Goal: Information Seeking & Learning: Check status

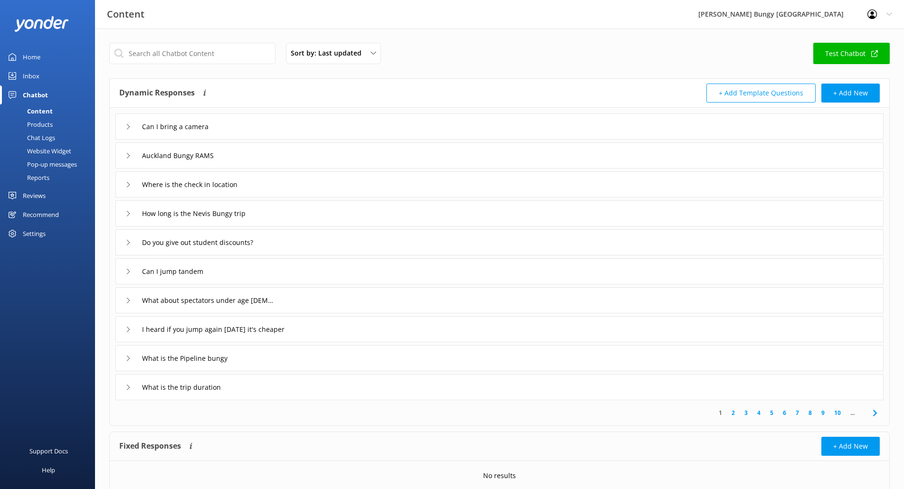
click at [32, 119] on div "Products" at bounding box center [29, 124] width 47 height 13
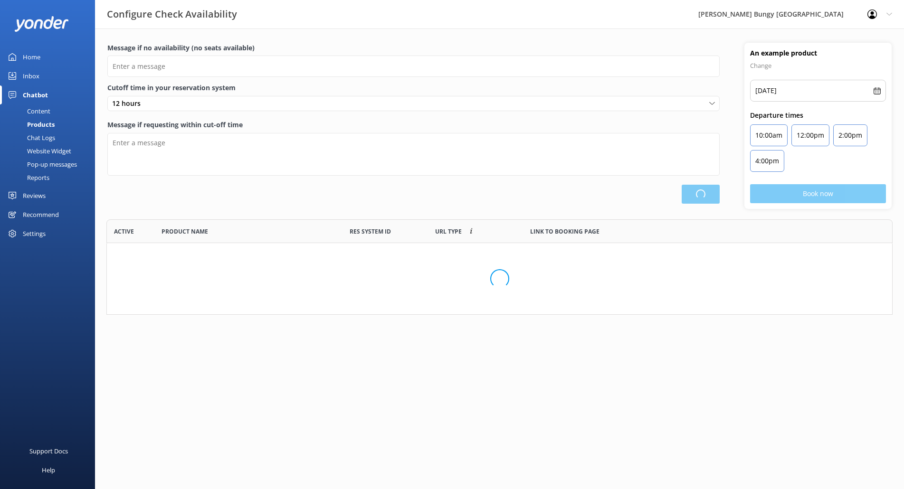
scroll to position [88, 779]
type input "There are no seats available, please check an alternative day"
type textarea "Our online booking system closes {hours} prior to departure. Please contact us …"
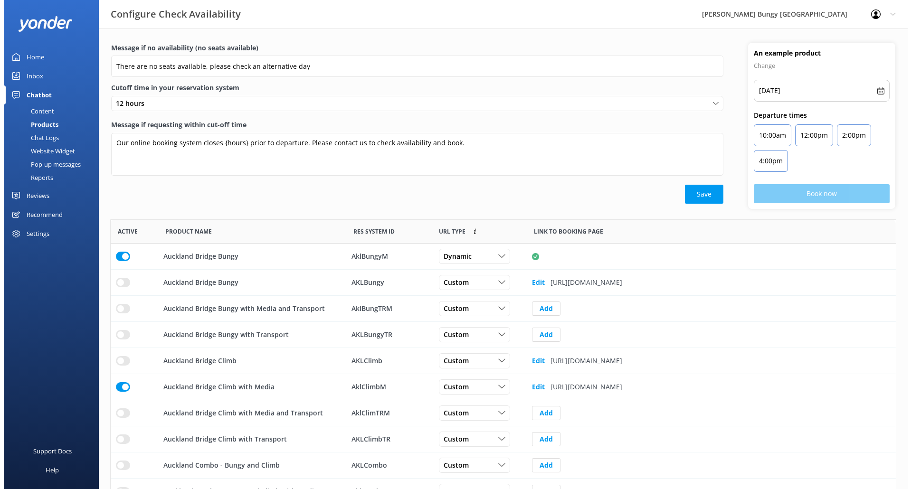
scroll to position [278, 778]
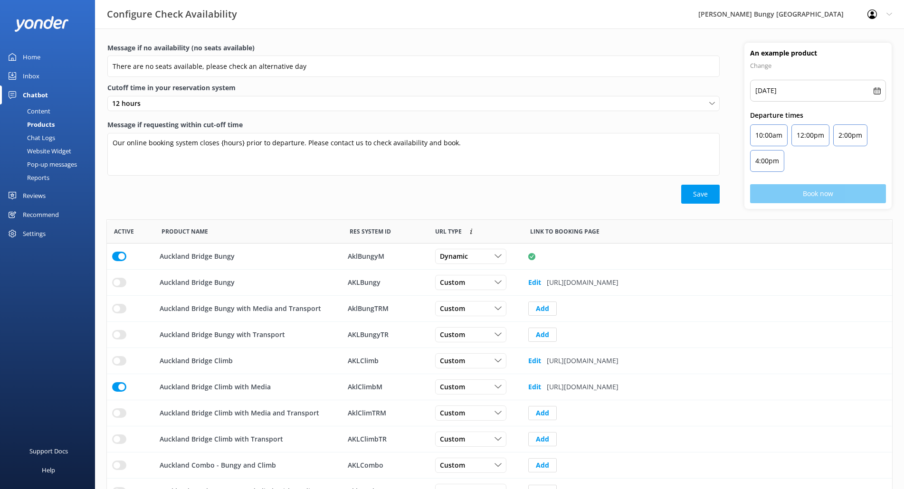
click at [41, 137] on div "Chat Logs" at bounding box center [30, 137] width 49 height 13
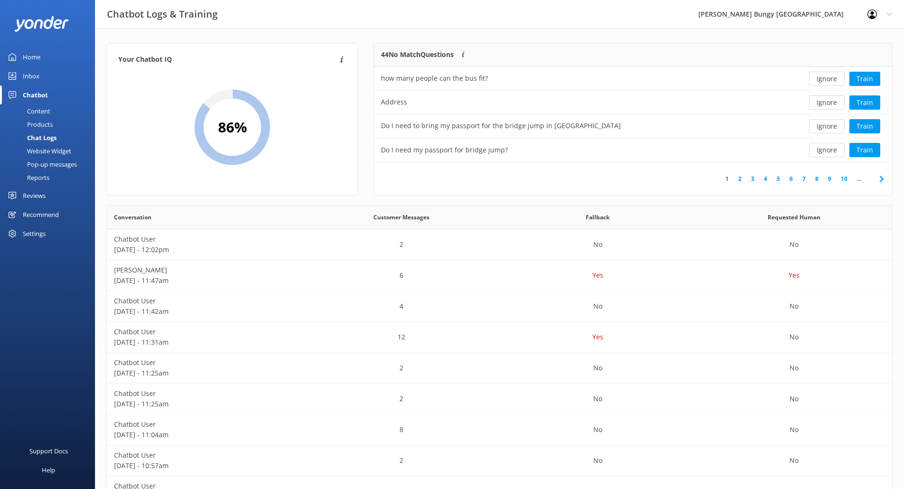
click at [38, 93] on div "Chatbot" at bounding box center [35, 95] width 25 height 19
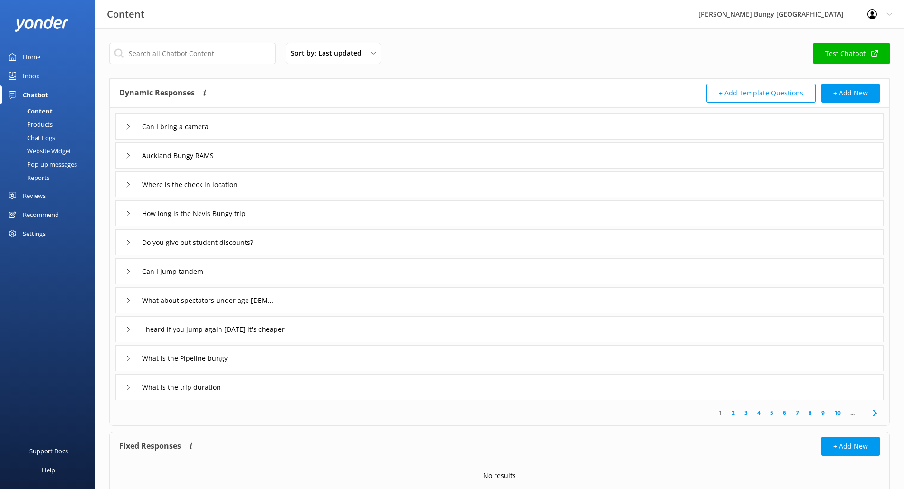
click at [39, 80] on link "Inbox" at bounding box center [47, 76] width 95 height 19
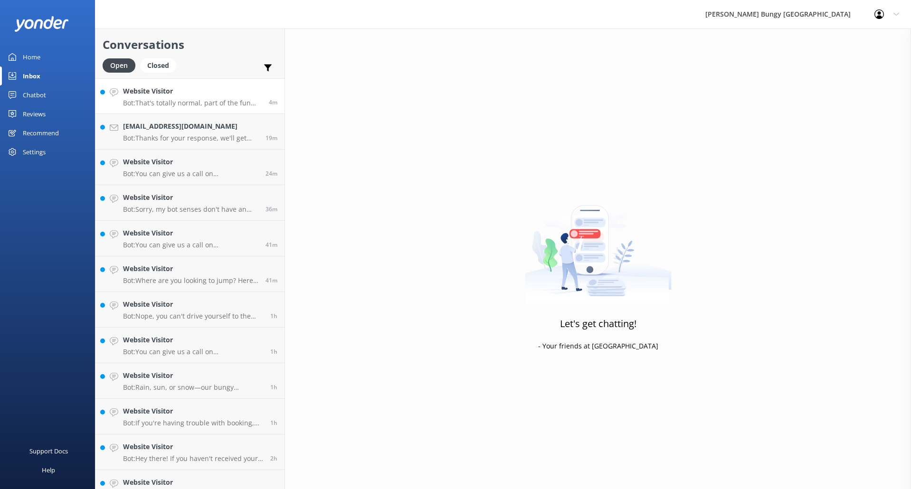
click at [215, 96] on div "Website Visitor Bot: That's totally normal, part of the fun and what leads to f…" at bounding box center [192, 96] width 139 height 20
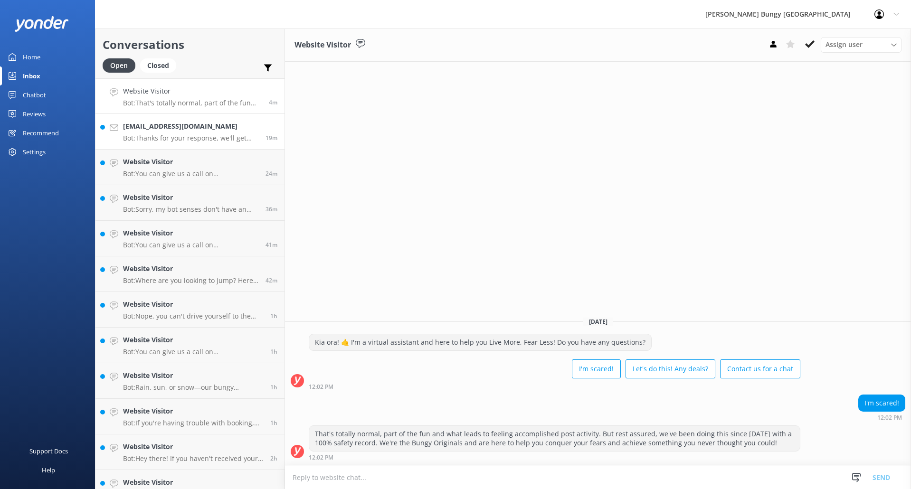
click at [212, 126] on h4 "[EMAIL_ADDRESS][DOMAIN_NAME]" at bounding box center [190, 126] width 135 height 10
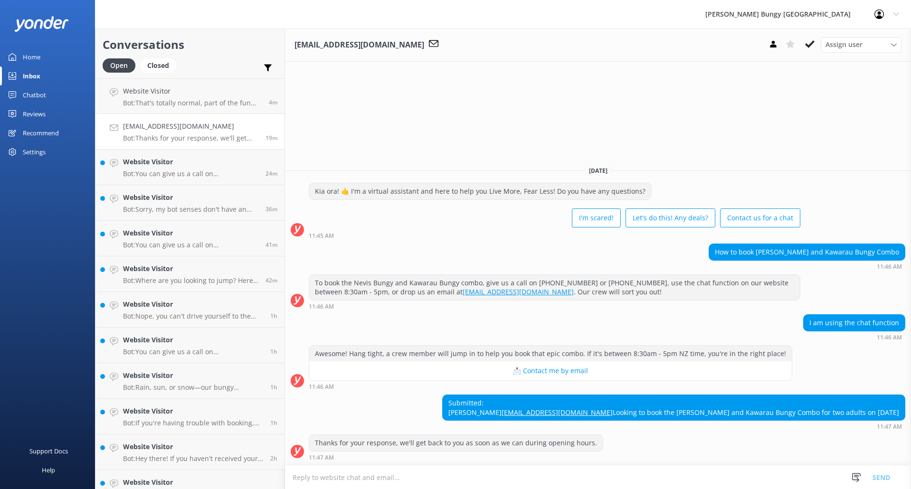
click at [44, 95] on div "Chatbot" at bounding box center [34, 95] width 23 height 19
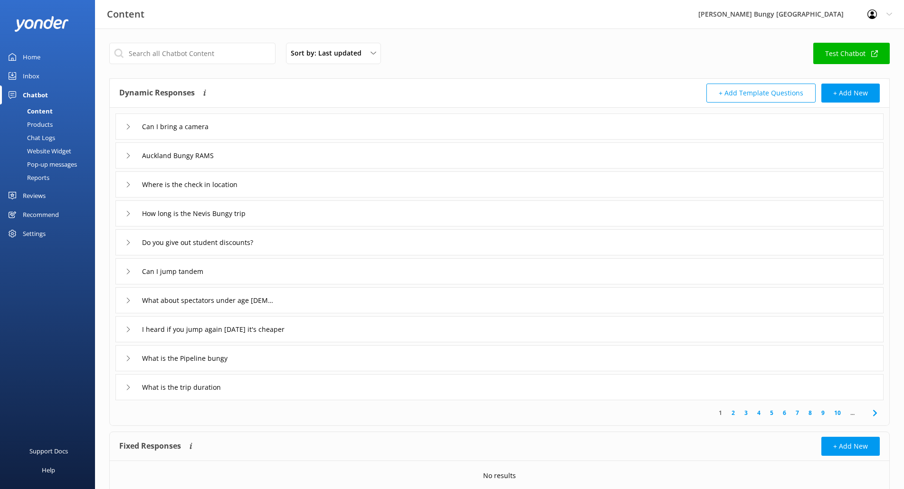
click at [50, 173] on link "Reports" at bounding box center [50, 177] width 89 height 13
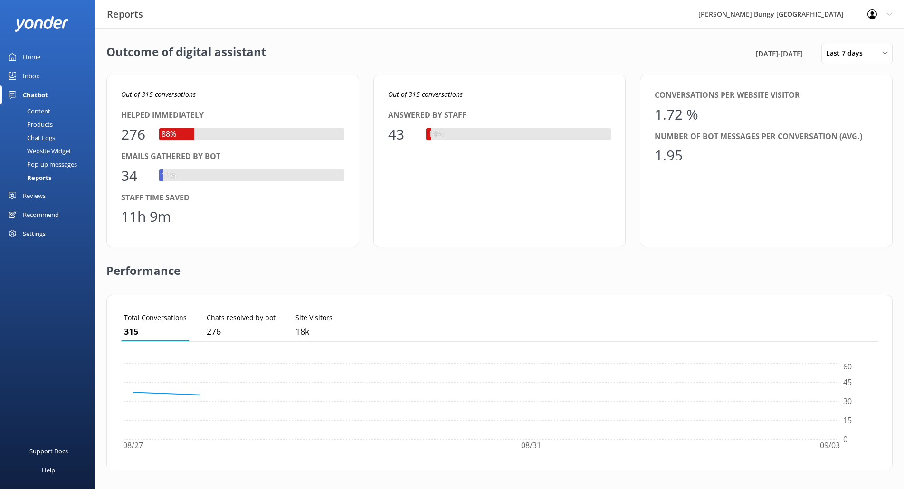
scroll to position [88, 750]
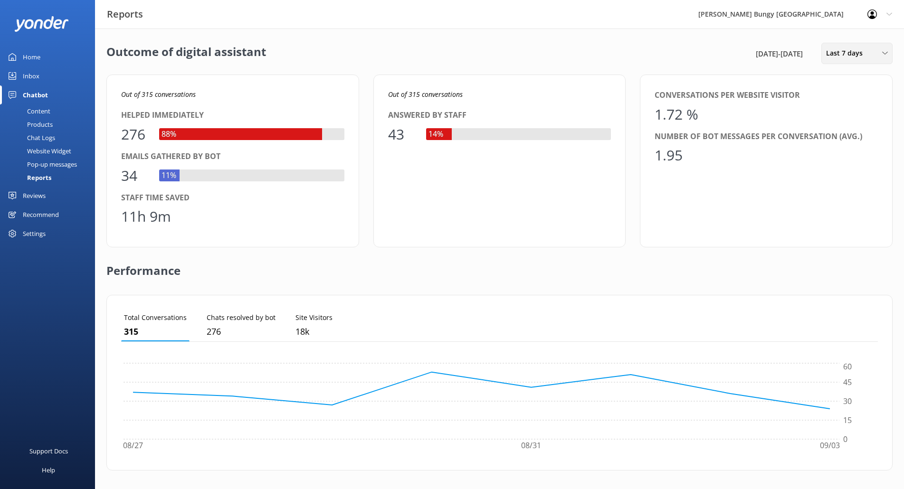
click at [876, 57] on div "Last 7 days" at bounding box center [857, 53] width 67 height 10
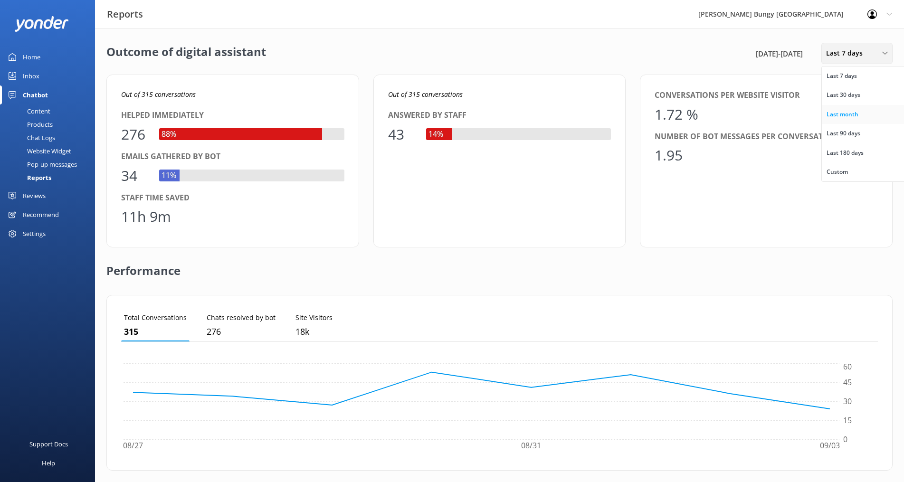
click at [841, 106] on link "Last month" at bounding box center [864, 114] width 85 height 19
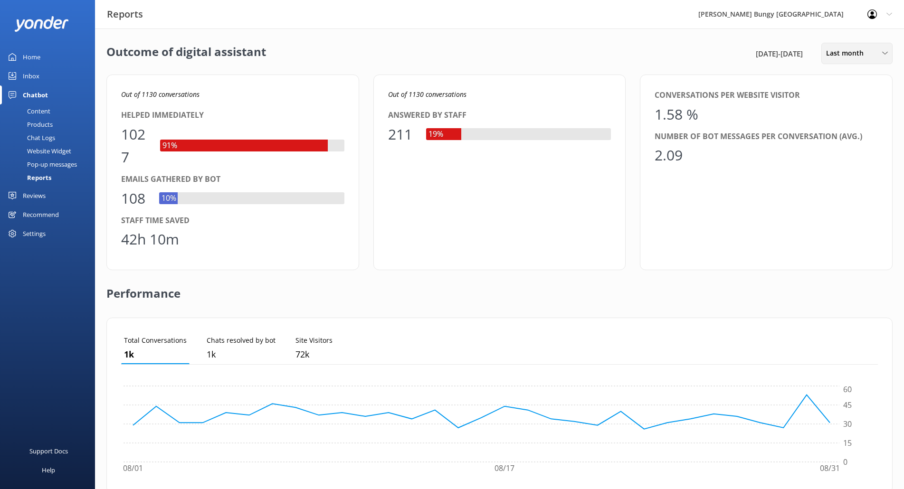
click at [838, 54] on span "Last month" at bounding box center [847, 53] width 43 height 10
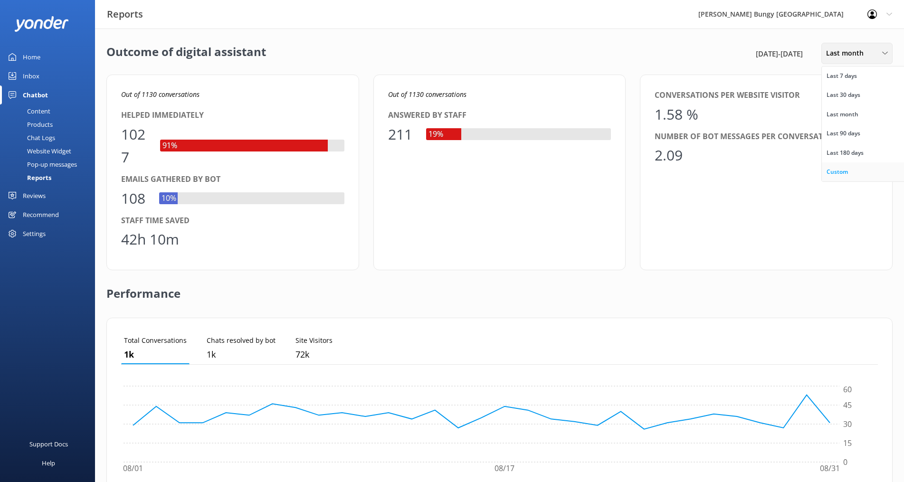
click at [838, 172] on div "Custom" at bounding box center [837, 172] width 21 height 10
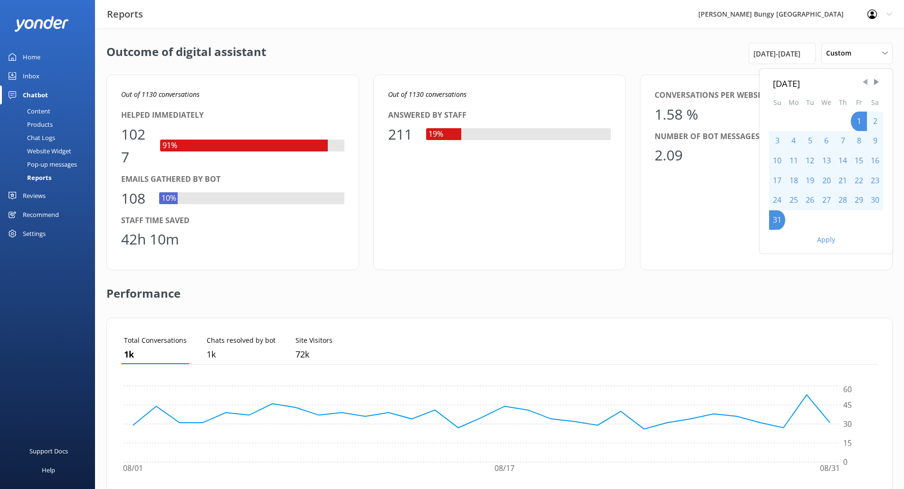
click at [869, 82] on span "Previous Month" at bounding box center [865, 82] width 10 height 10
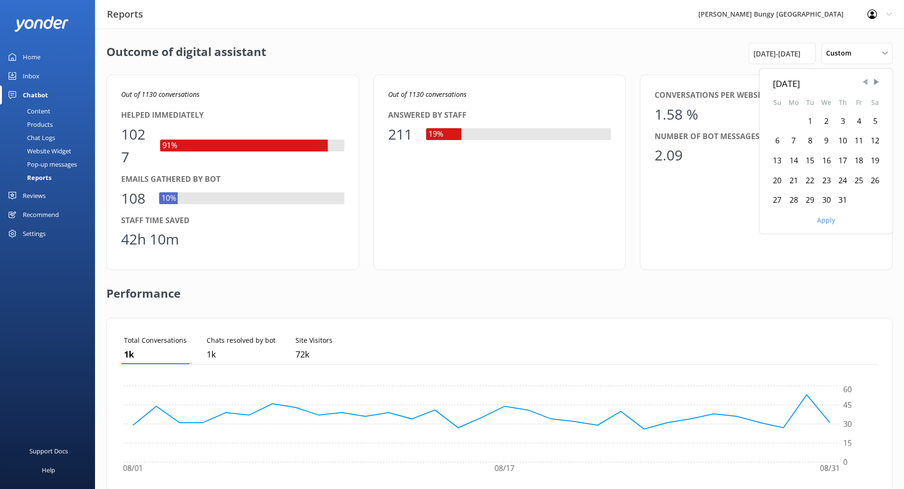
click at [868, 82] on span "Previous Month" at bounding box center [865, 82] width 10 height 10
click at [867, 82] on span "Previous Month" at bounding box center [865, 82] width 10 height 10
click at [867, 83] on span "Previous Month" at bounding box center [865, 82] width 10 height 10
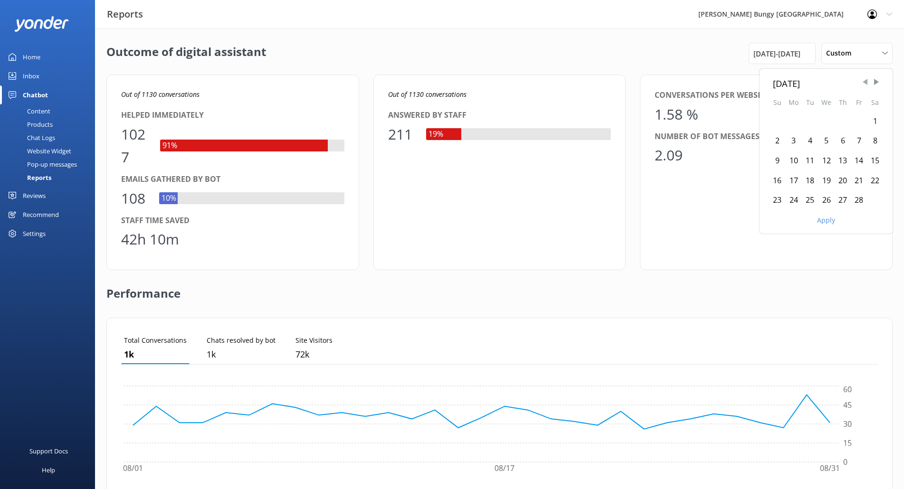
click at [867, 83] on span "Previous Month" at bounding box center [865, 82] width 10 height 10
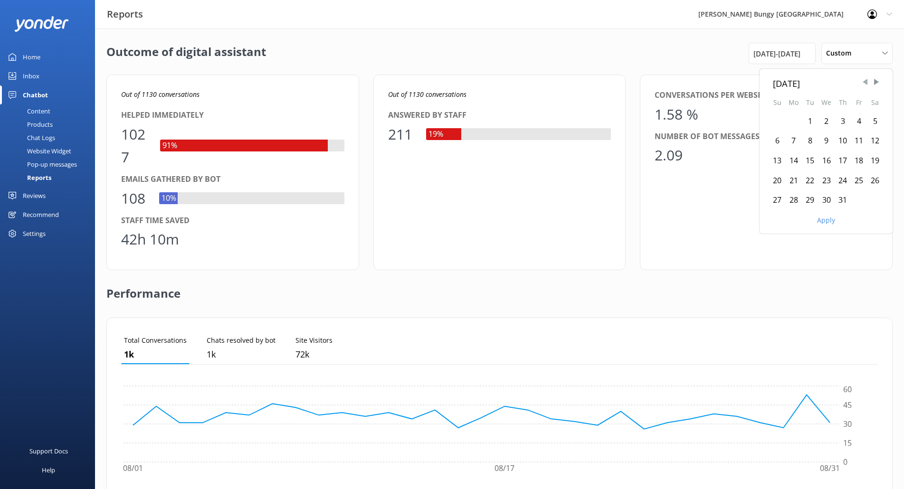
click at [867, 83] on span "Previous Month" at bounding box center [865, 82] width 10 height 10
click at [877, 84] on span "Next Month" at bounding box center [877, 82] width 10 height 10
click at [845, 124] on div "1" at bounding box center [843, 122] width 16 height 20
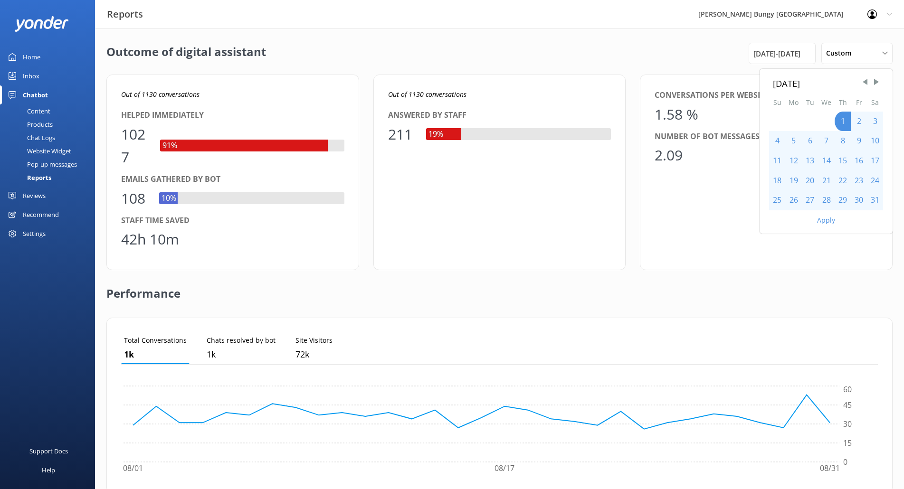
click at [875, 202] on div "31" at bounding box center [875, 201] width 16 height 20
click at [814, 223] on div "Apply" at bounding box center [826, 218] width 133 height 16
click at [831, 225] on div "Apply" at bounding box center [826, 218] width 133 height 16
click at [831, 220] on button "Apply" at bounding box center [826, 220] width 18 height 7
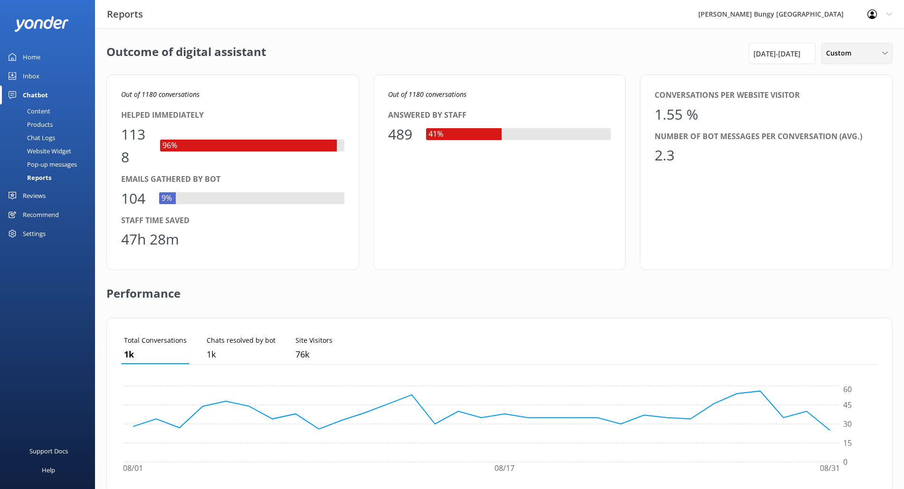
click at [870, 48] on div "Custom" at bounding box center [857, 53] width 67 height 10
click at [470, 35] on div "Outcome of digital assistant [DATE] - [DATE] Custom Last 7 days Last 30 days La…" at bounding box center [499, 357] width 809 height 657
